Goal: Transaction & Acquisition: Obtain resource

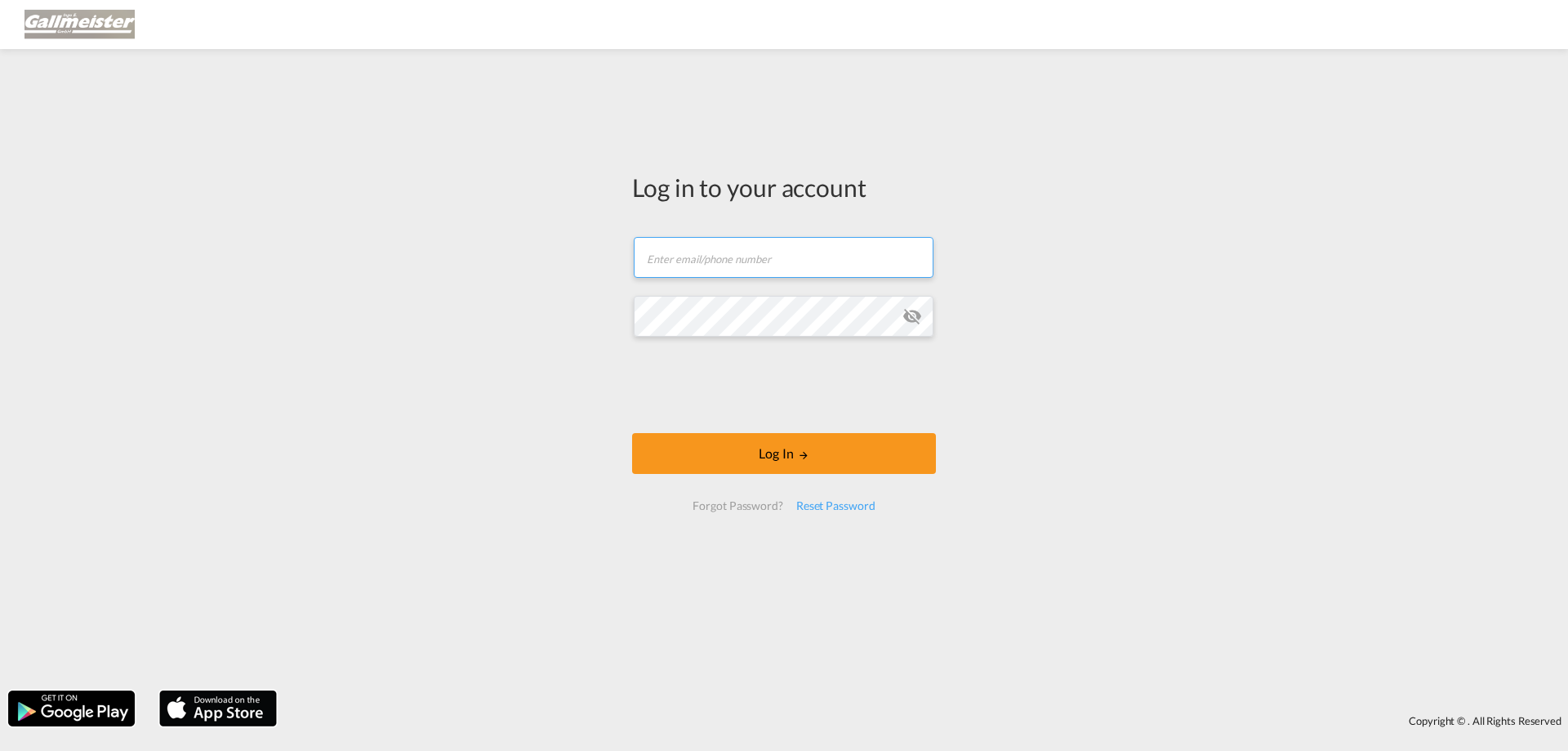
type input "[PERSON_NAME][EMAIL_ADDRESS][PERSON_NAME][DOMAIN_NAME]"
click at [796, 428] on form "[PERSON_NAME][EMAIL_ADDRESS][PERSON_NAME][DOMAIN_NAME] Email field is required …" at bounding box center [784, 374] width 304 height 306
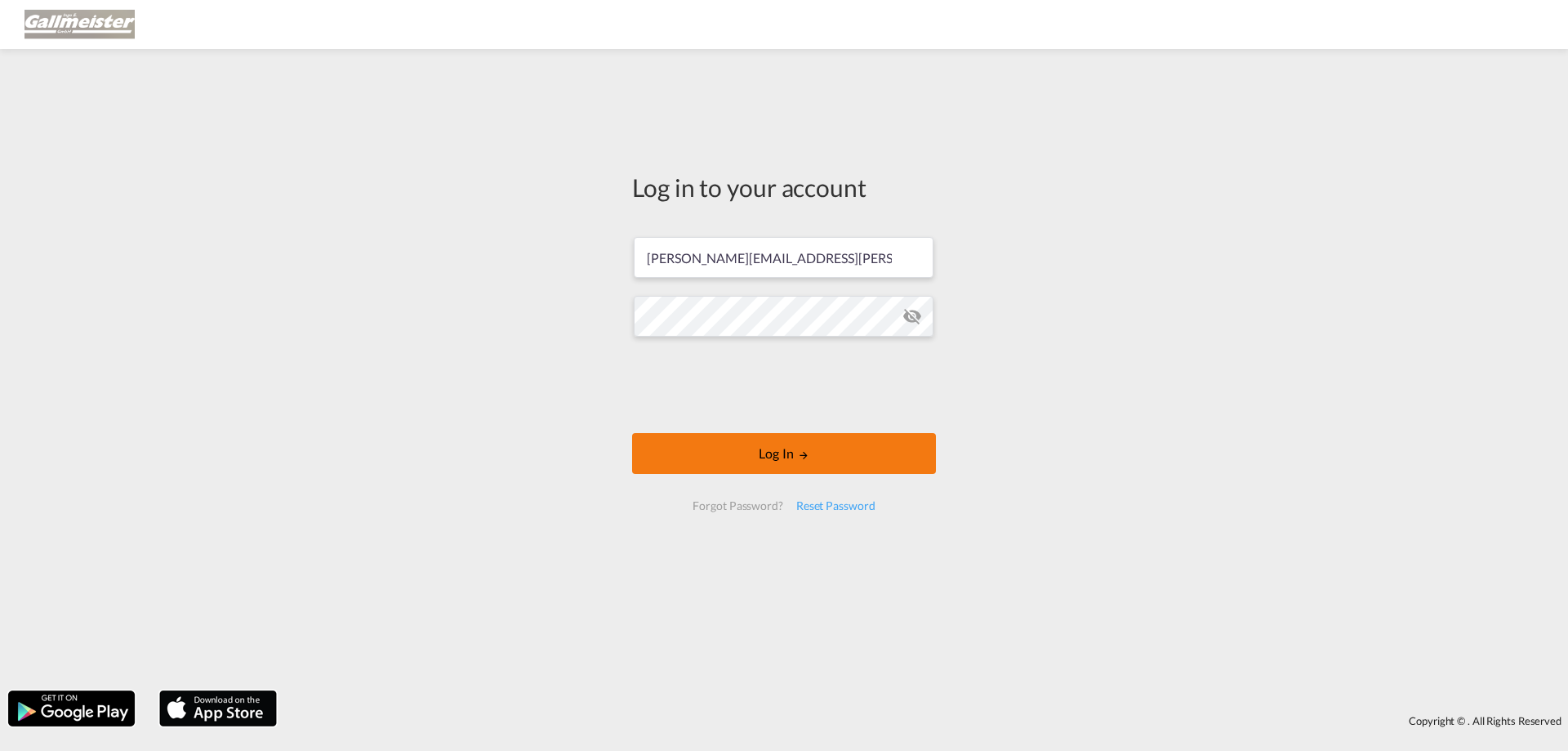
click at [782, 455] on button "Log In" at bounding box center [784, 453] width 304 height 41
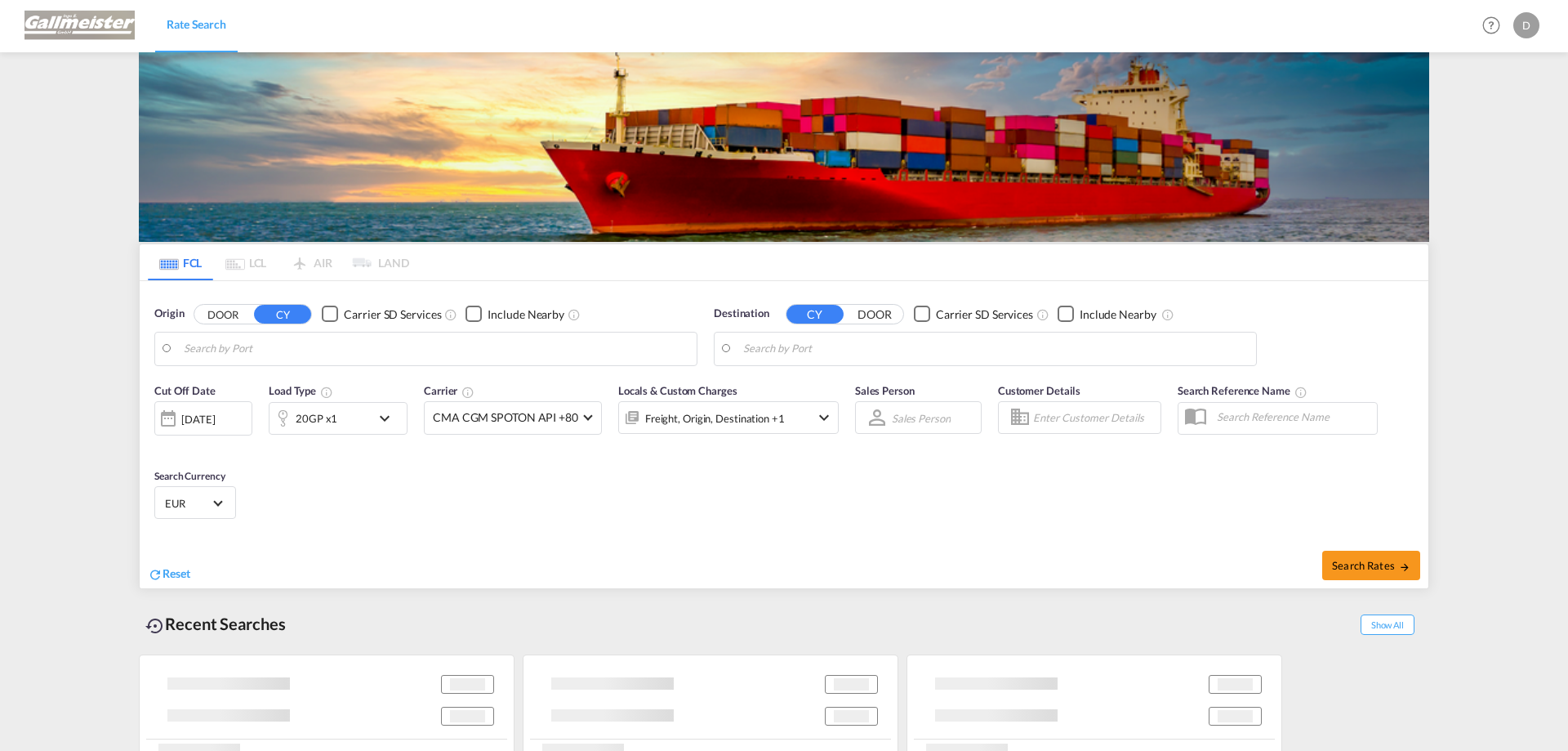
type input "Mundra, INMUN"
type input "[GEOGRAPHIC_DATA], [GEOGRAPHIC_DATA]"
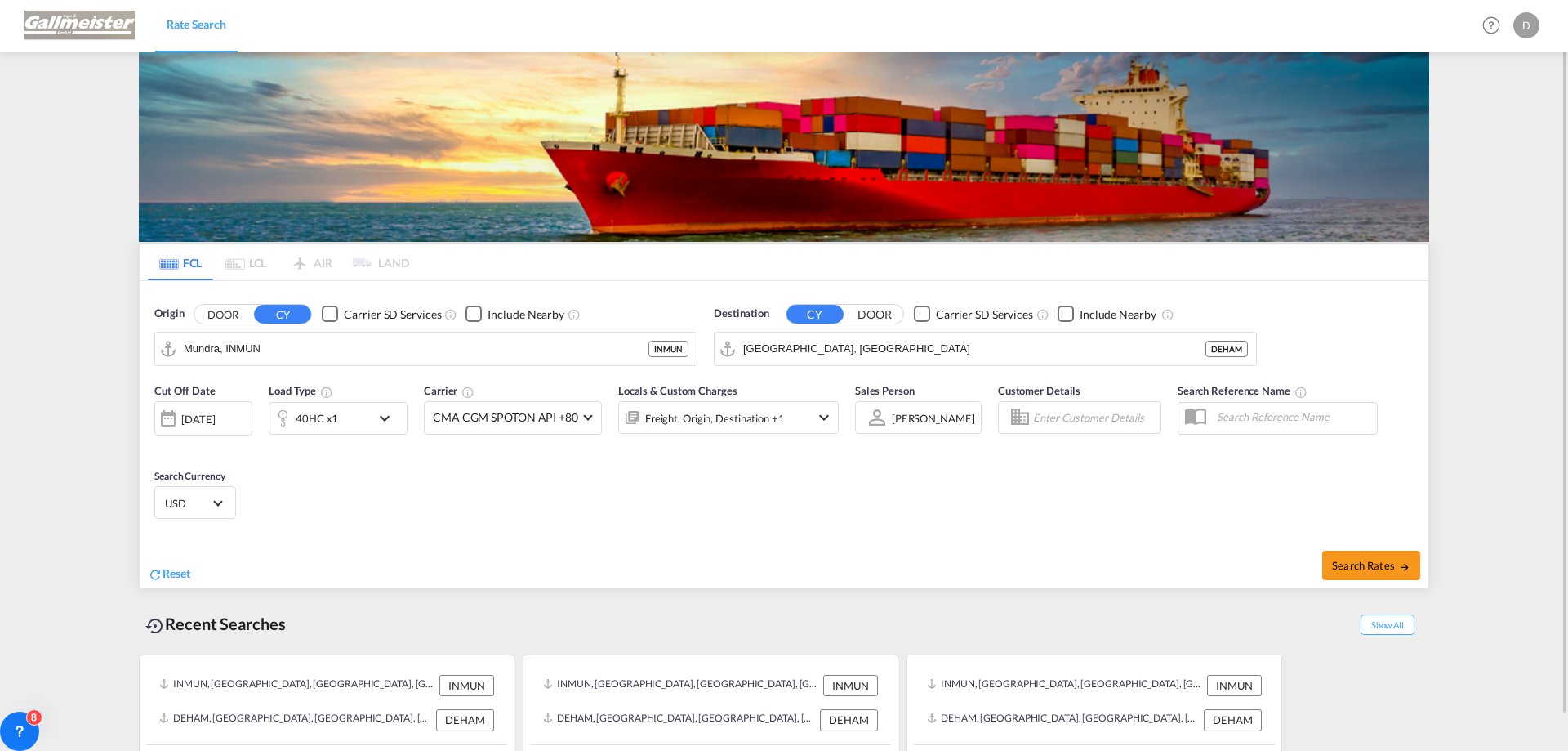
click at [211, 413] on div "[DATE]" at bounding box center [198, 418] width 34 height 14
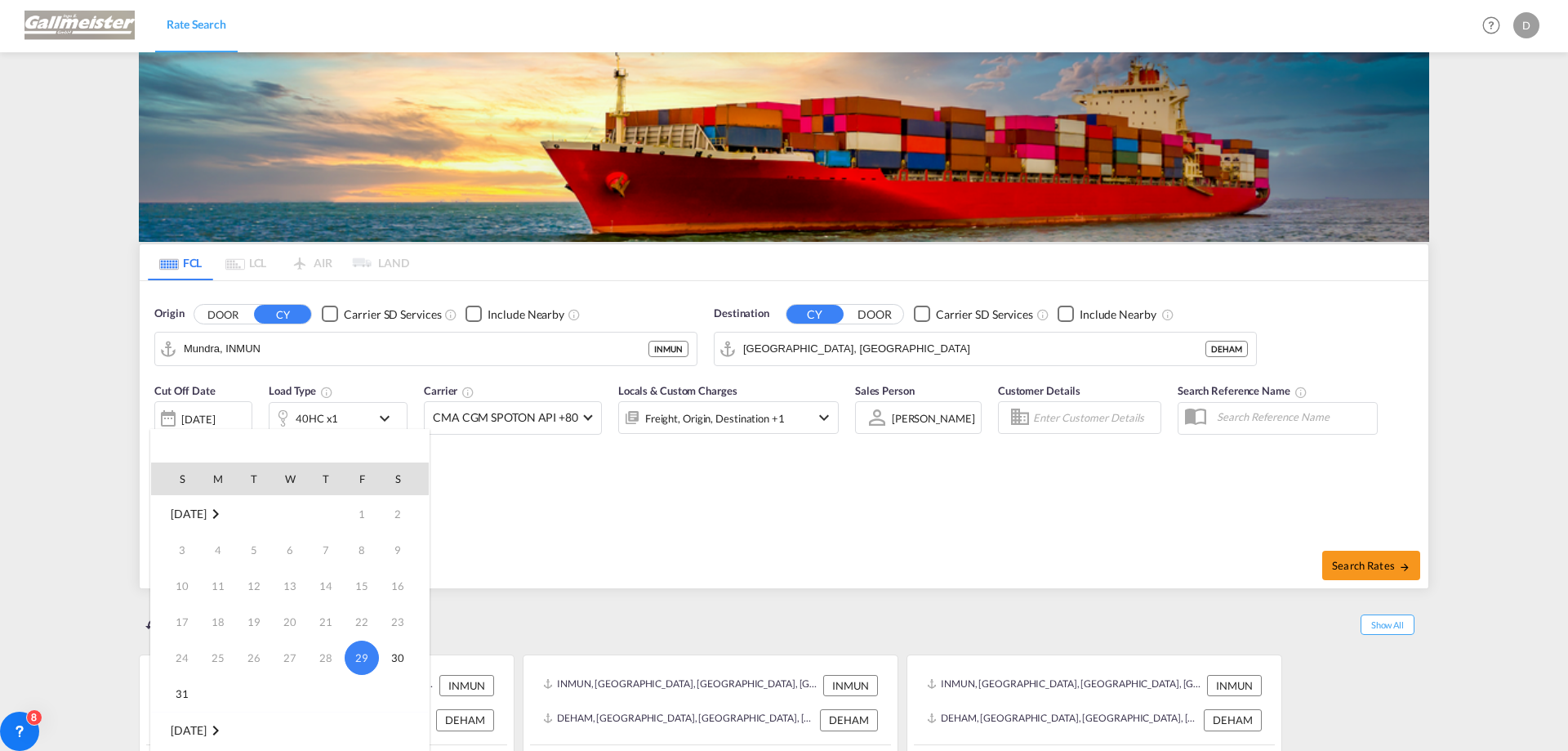
click at [226, 514] on md-icon "August 2025" at bounding box center [215, 514] width 19 height 19
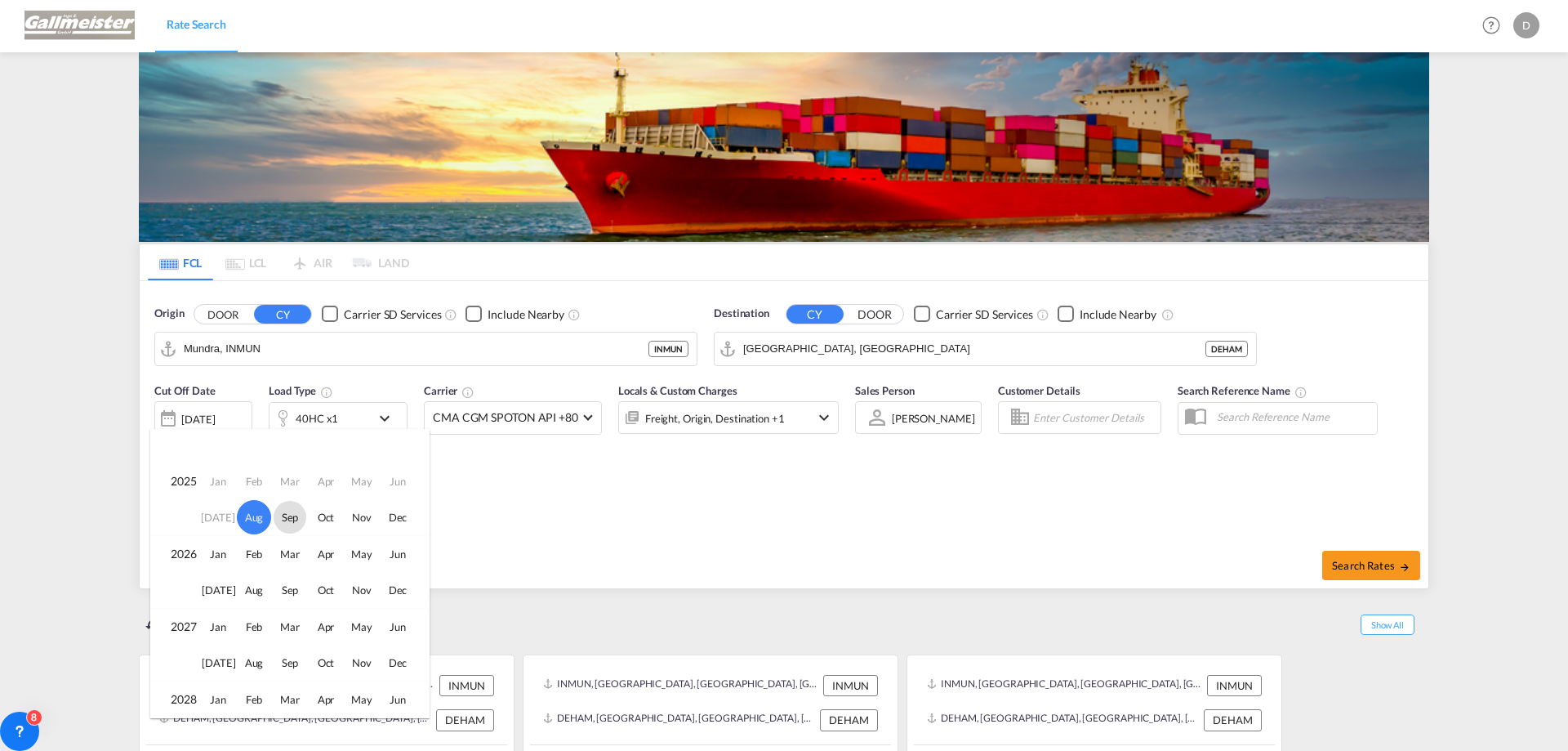
click at [286, 513] on span "Sep" at bounding box center [290, 517] width 33 height 33
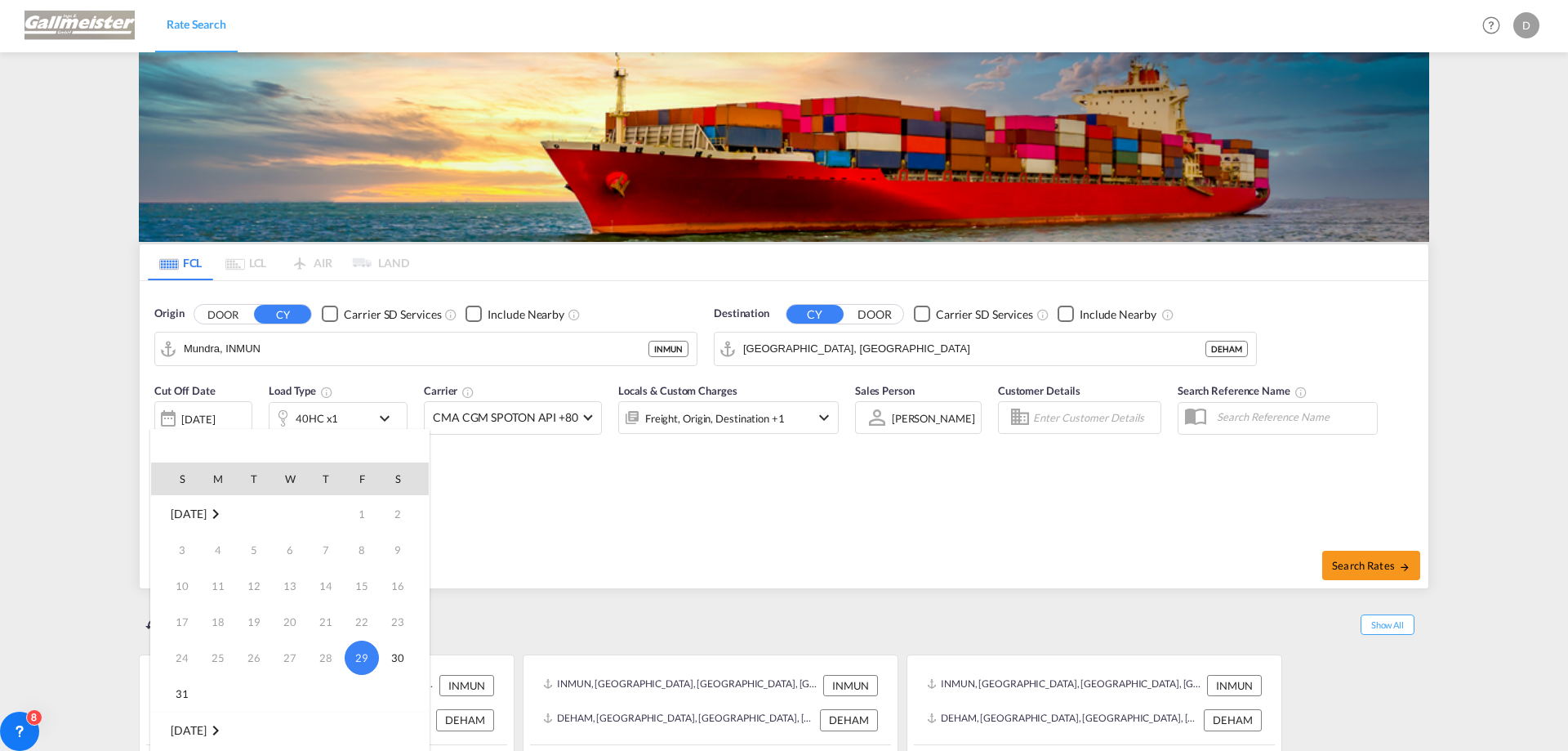
scroll to position [216, 0]
click at [223, 548] on span "1" at bounding box center [218, 550] width 33 height 33
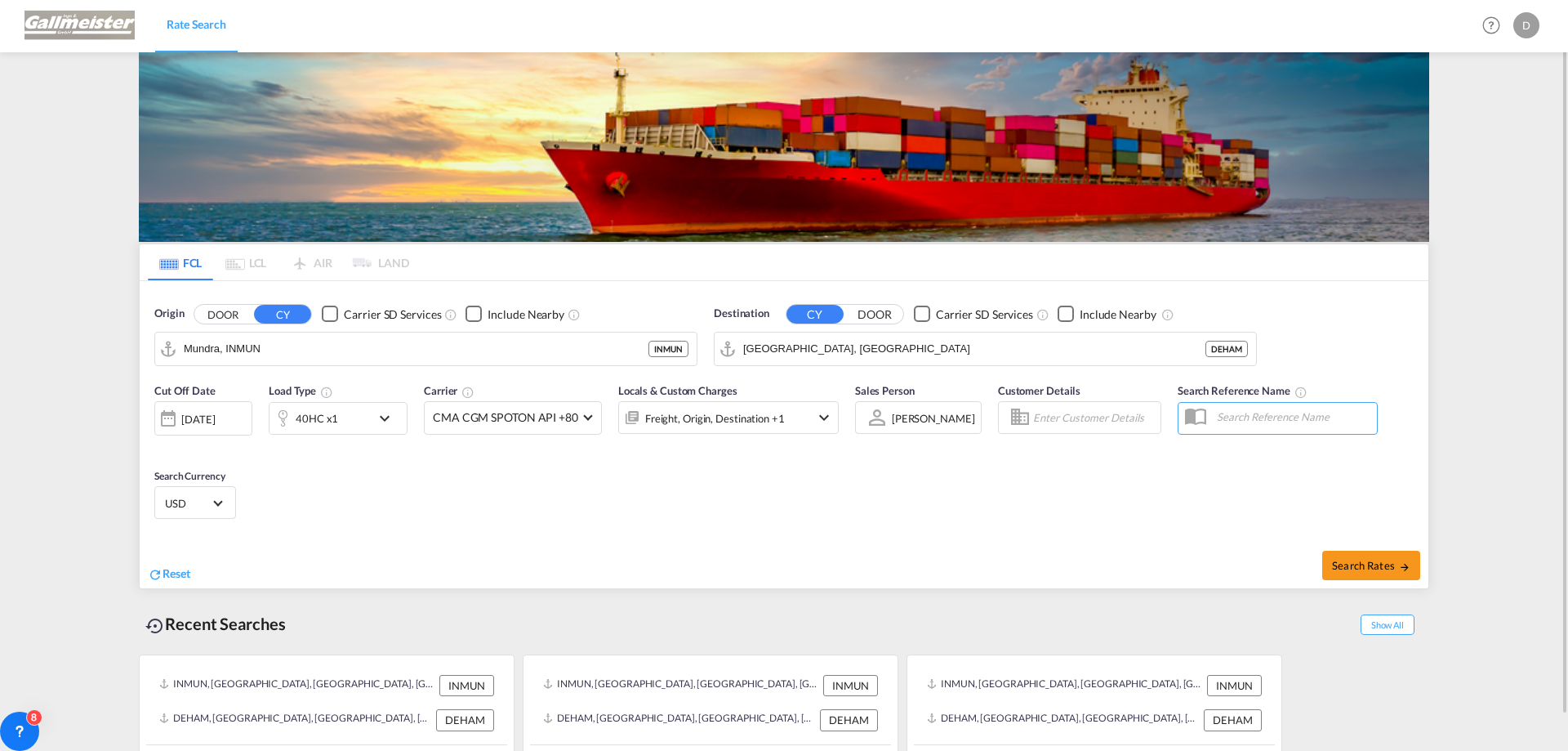
click at [380, 417] on md-icon "icon-chevron-down" at bounding box center [388, 418] width 28 height 19
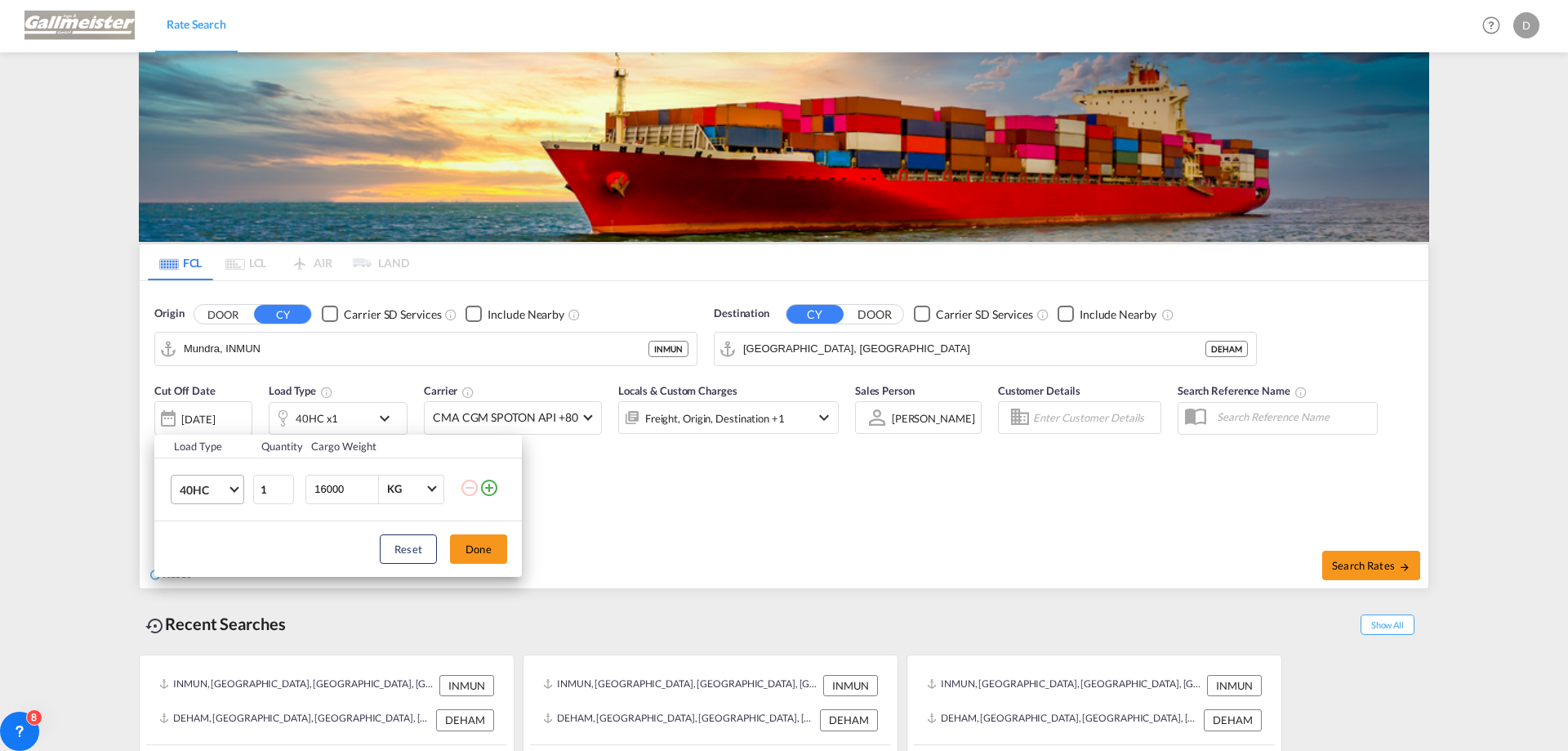
click at [233, 492] on md-select-value "40HC" at bounding box center [211, 489] width 66 height 28
drag, startPoint x: 205, startPoint y: 413, endPoint x: 326, endPoint y: 491, distance: 144.0
click at [205, 413] on div "20GP" at bounding box center [194, 410] width 29 height 16
click at [366, 482] on input "16001" at bounding box center [346, 489] width 66 height 28
click at [366, 482] on input "16002" at bounding box center [346, 489] width 66 height 28
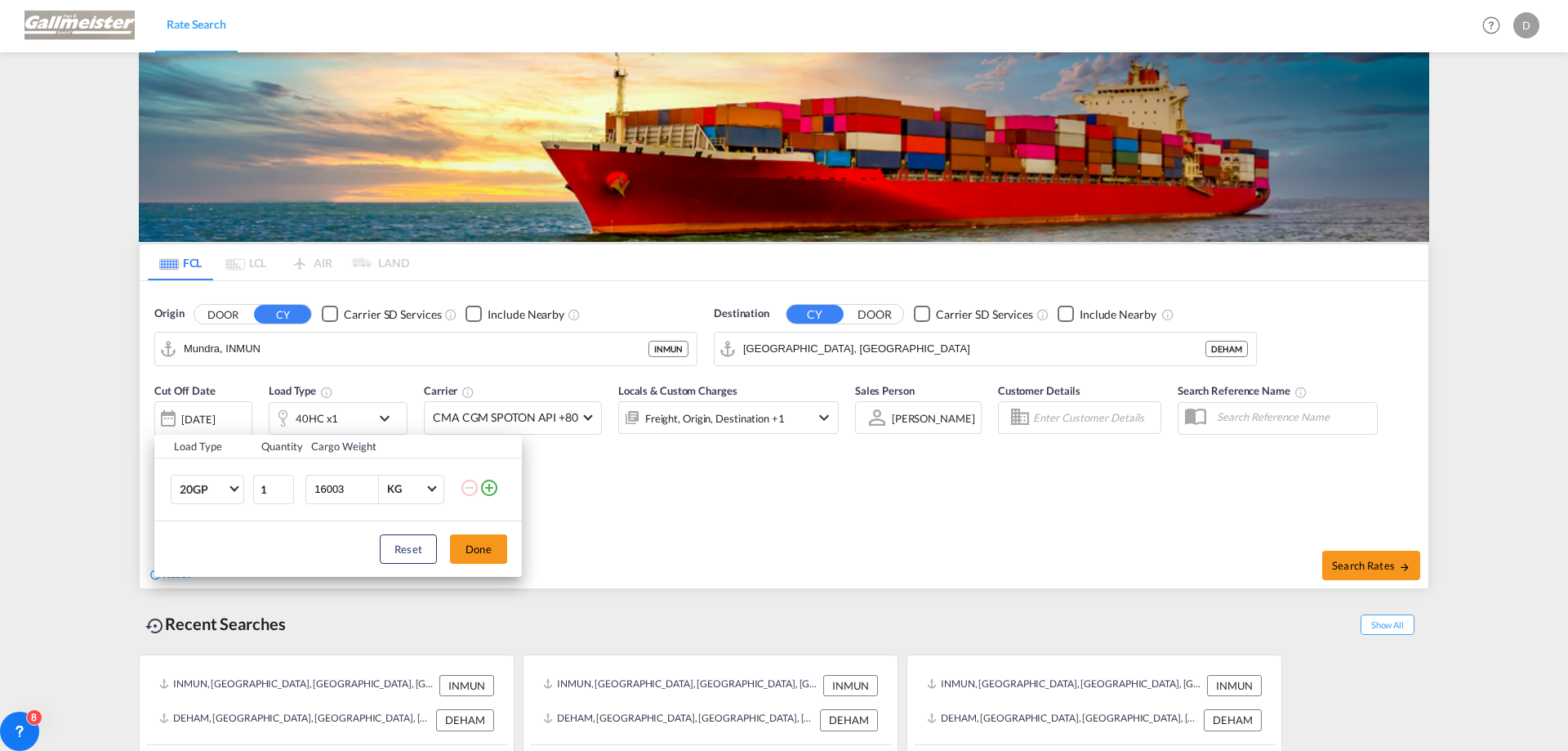
click at [366, 482] on input "16003" at bounding box center [346, 489] width 66 height 28
click at [366, 482] on input "16004" at bounding box center [346, 489] width 66 height 28
click at [366, 482] on input "16005" at bounding box center [346, 489] width 66 height 28
click at [343, 488] on input "16005" at bounding box center [346, 489] width 66 height 28
type input "23000"
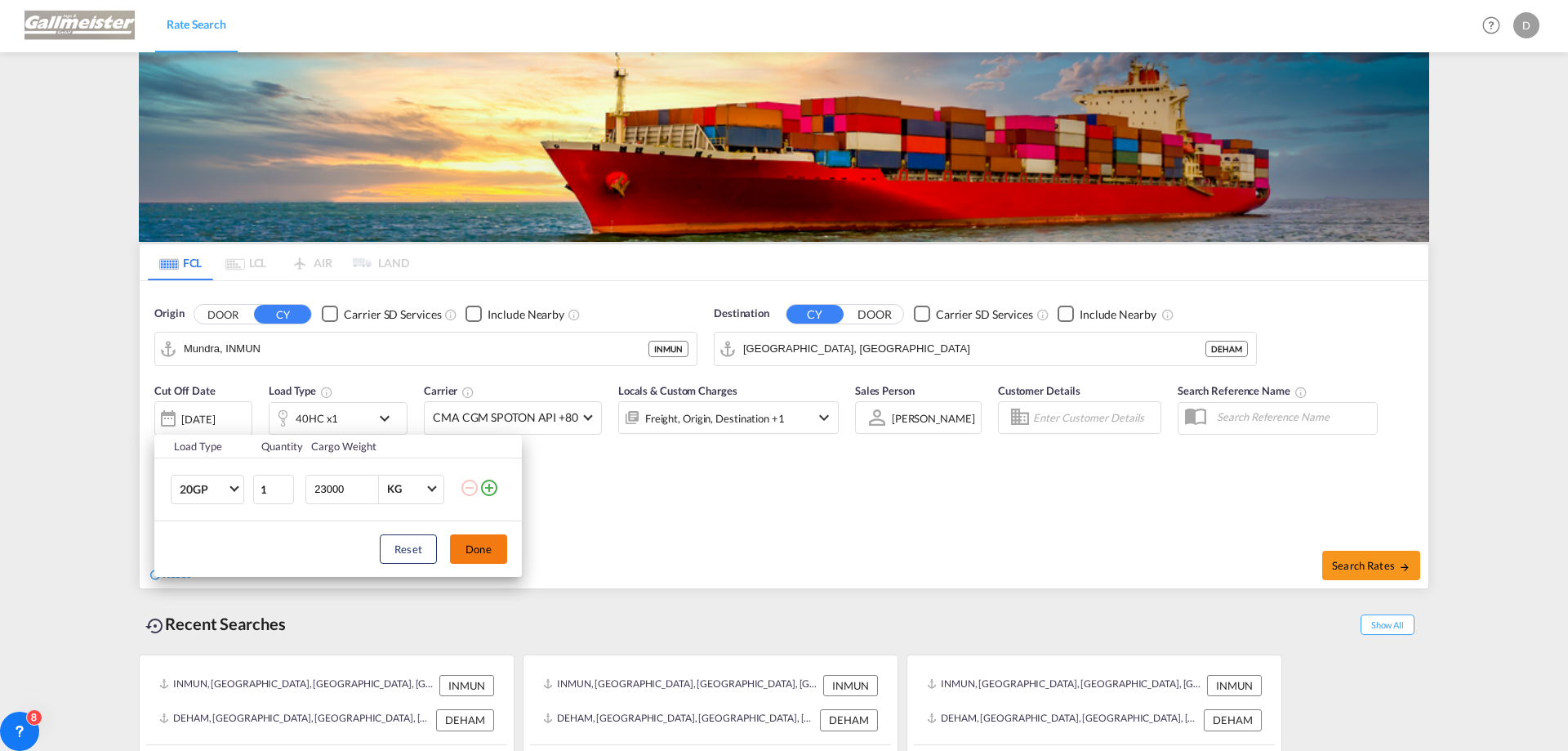
click at [479, 551] on button "Done" at bounding box center [479, 549] width 57 height 29
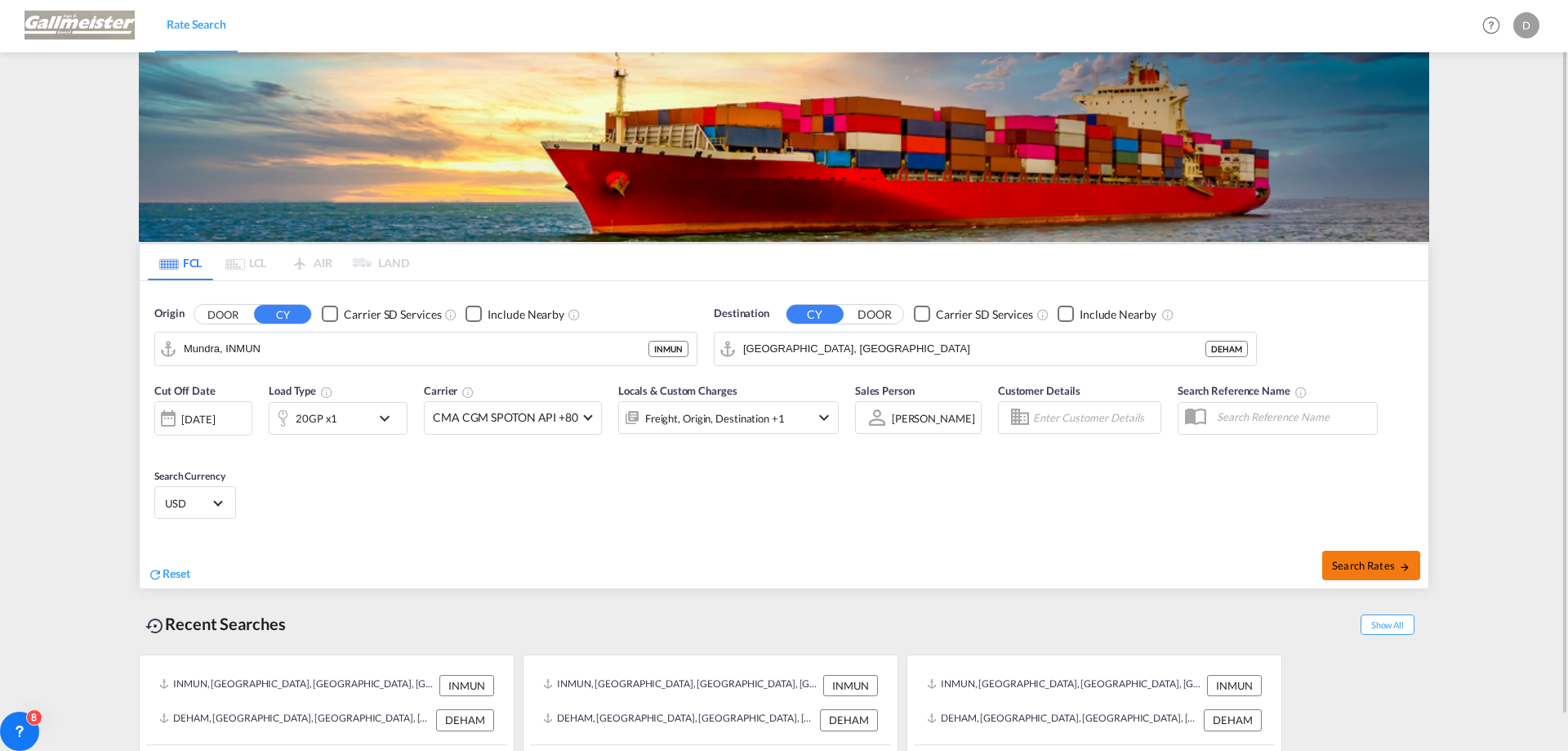
click at [1372, 566] on span "Search Rates" at bounding box center [1370, 566] width 78 height 13
type input "INMUN to DEHAM / [DATE]"
